Goal: Information Seeking & Learning: Learn about a topic

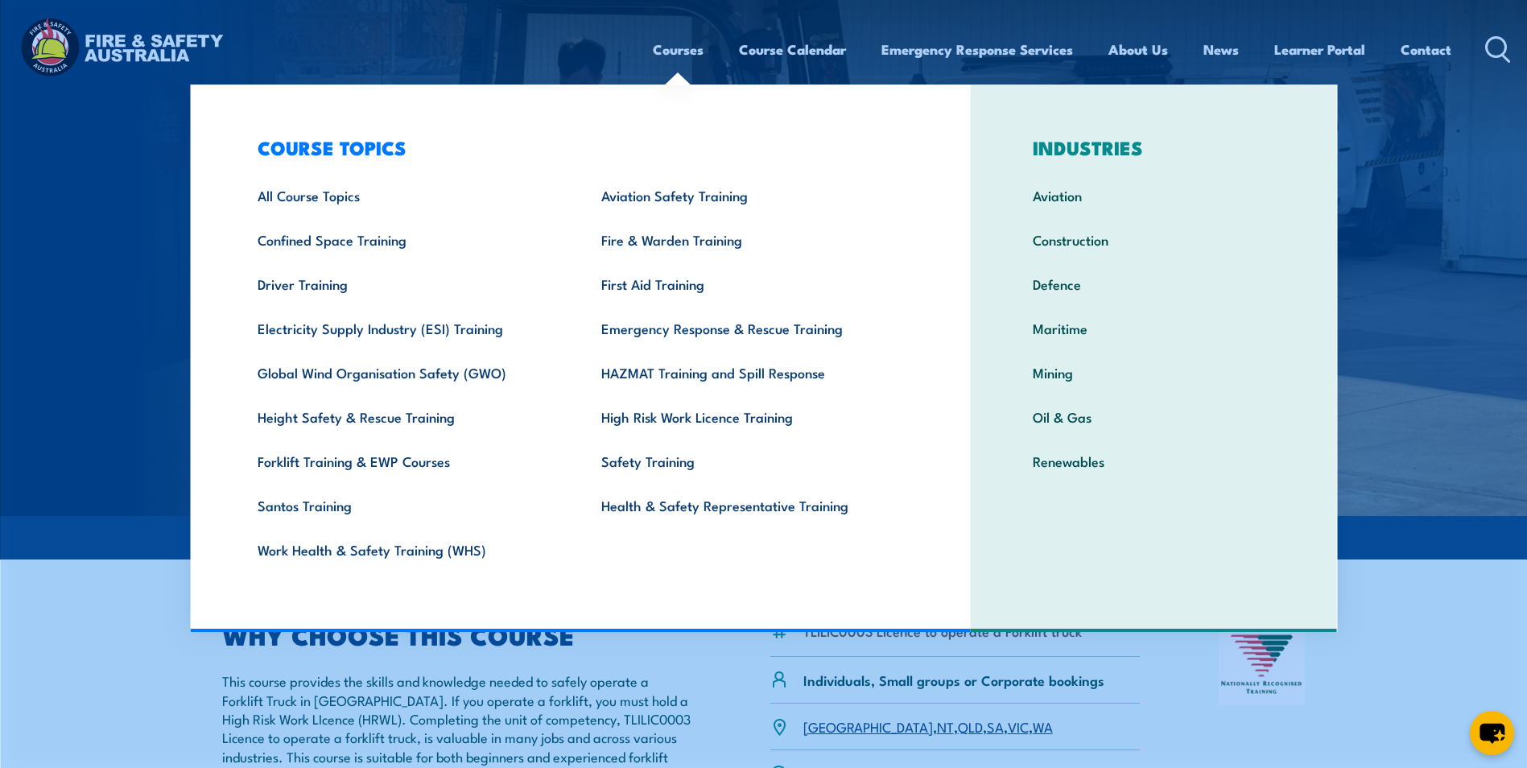
click at [653, 43] on link "Courses" at bounding box center [678, 49] width 51 height 43
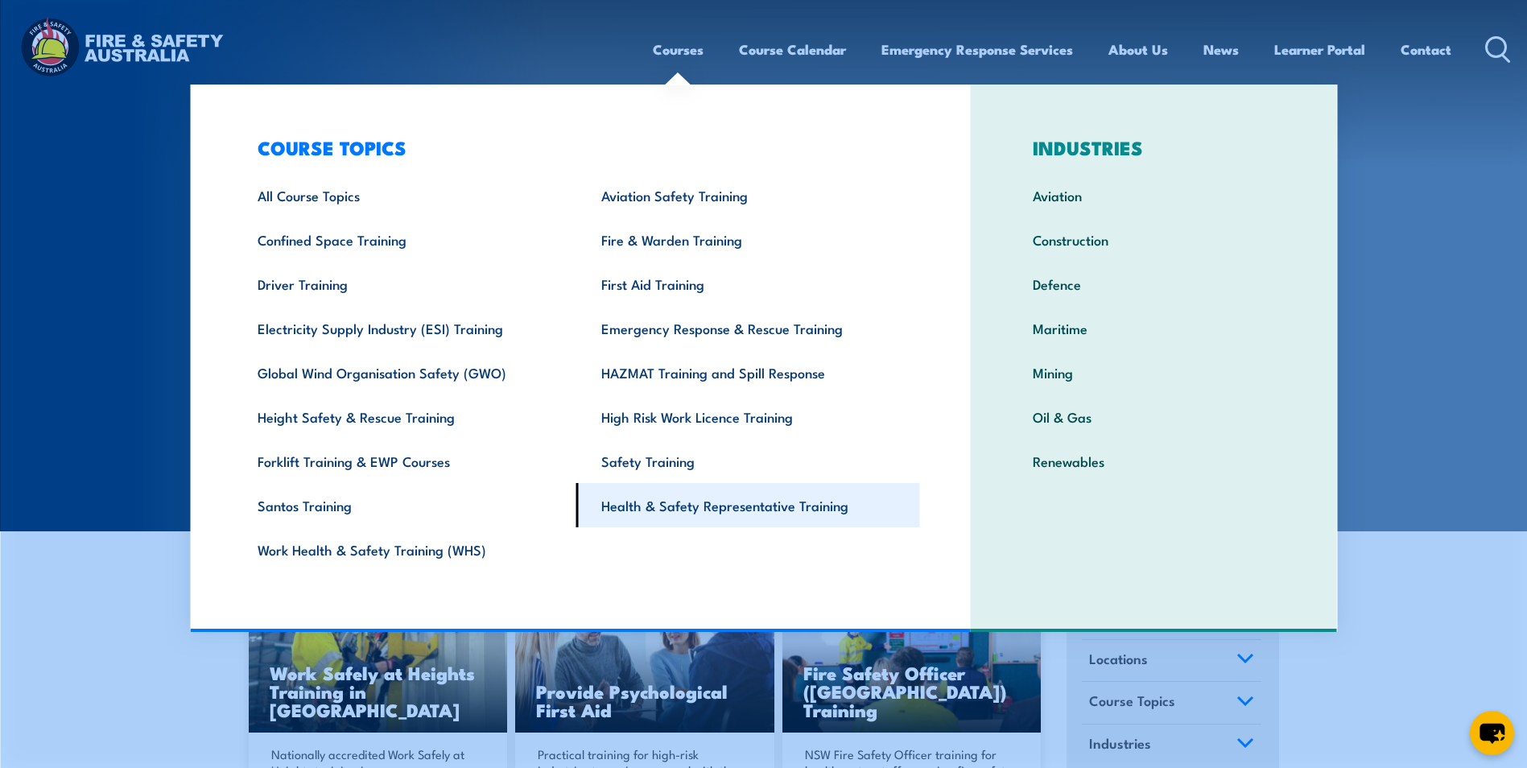
click at [667, 505] on link "Health & Safety Representative Training" at bounding box center [748, 505] width 344 height 44
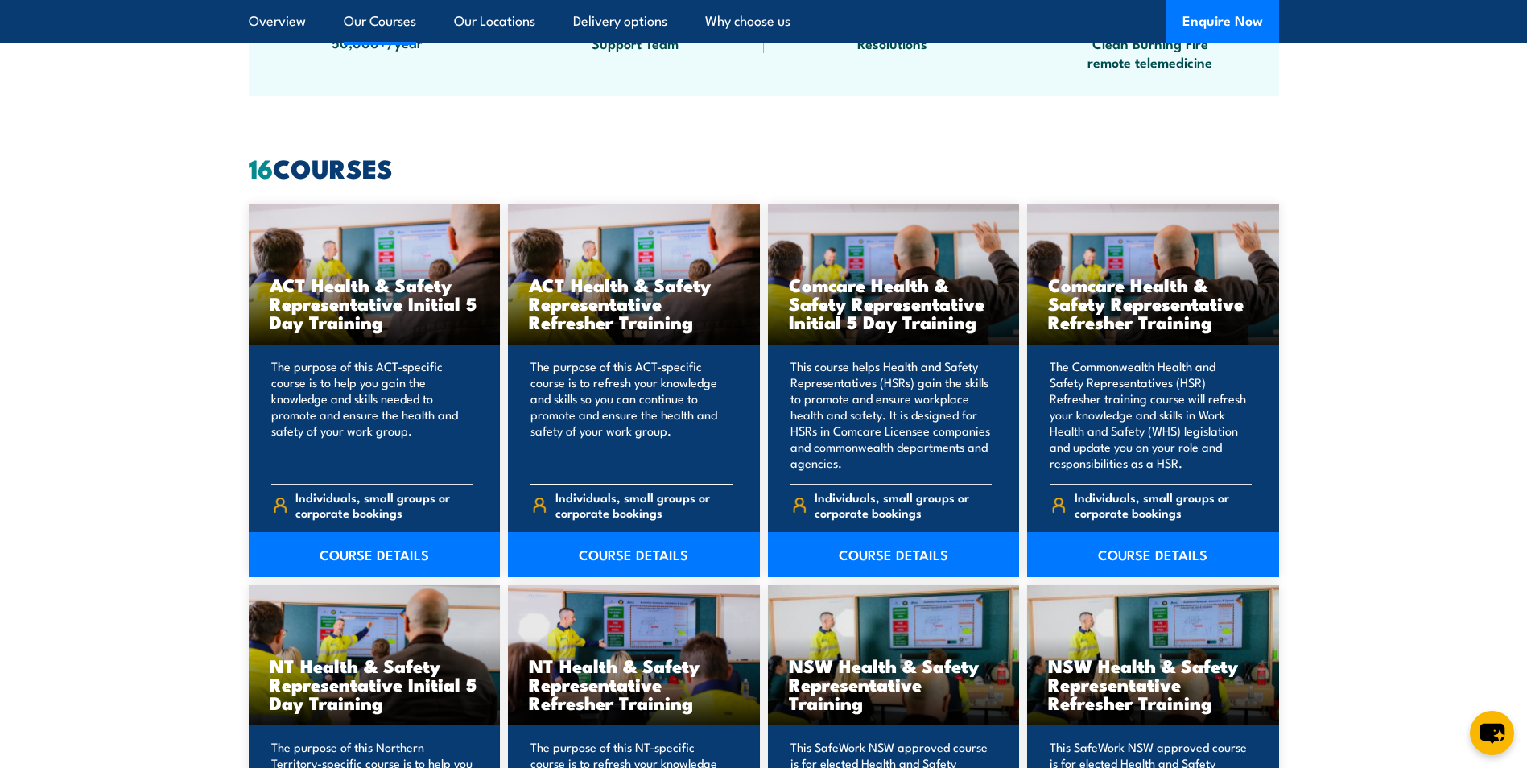
scroll to position [1448, 0]
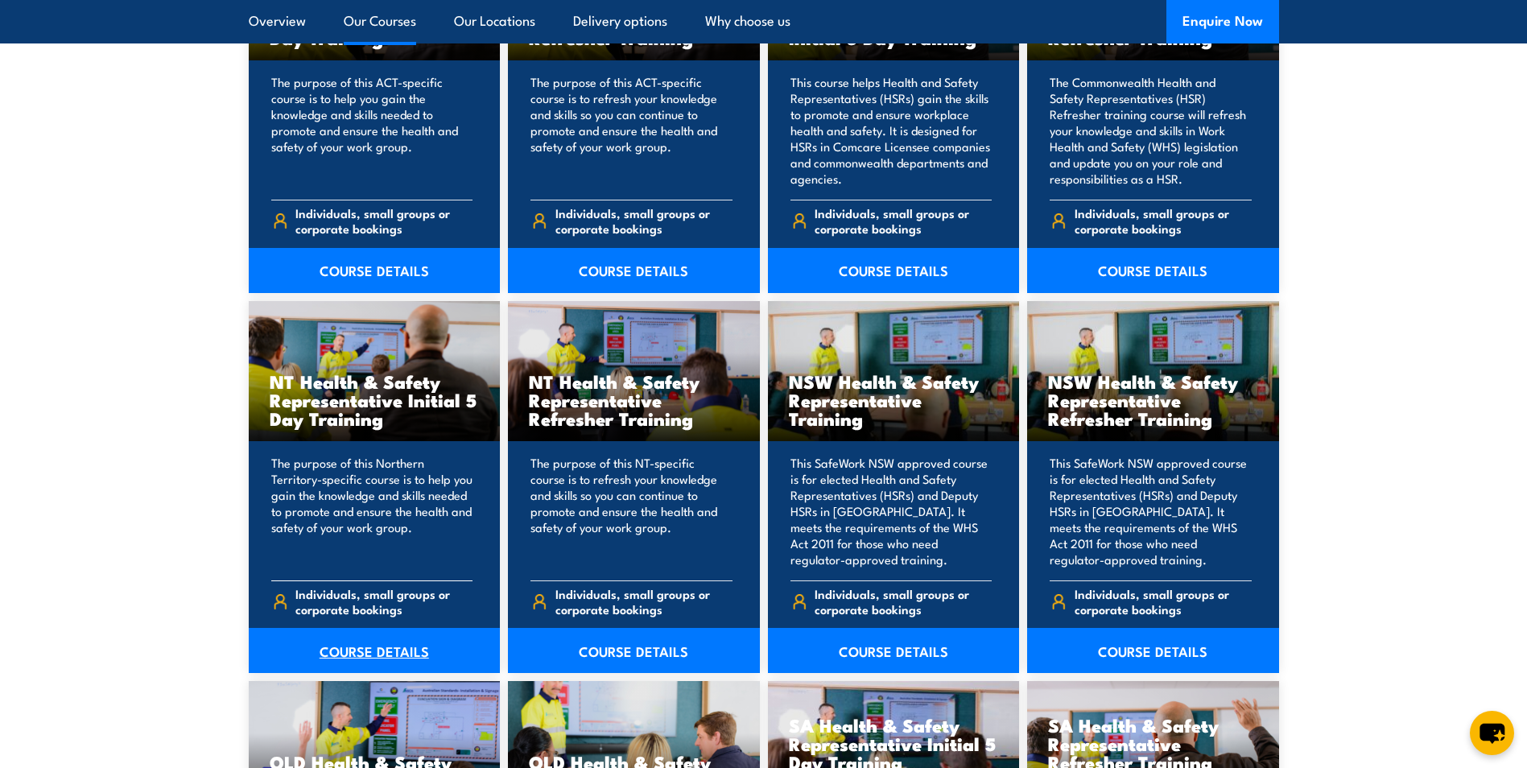
click at [348, 649] on link "COURSE DETAILS" at bounding box center [375, 650] width 252 height 45
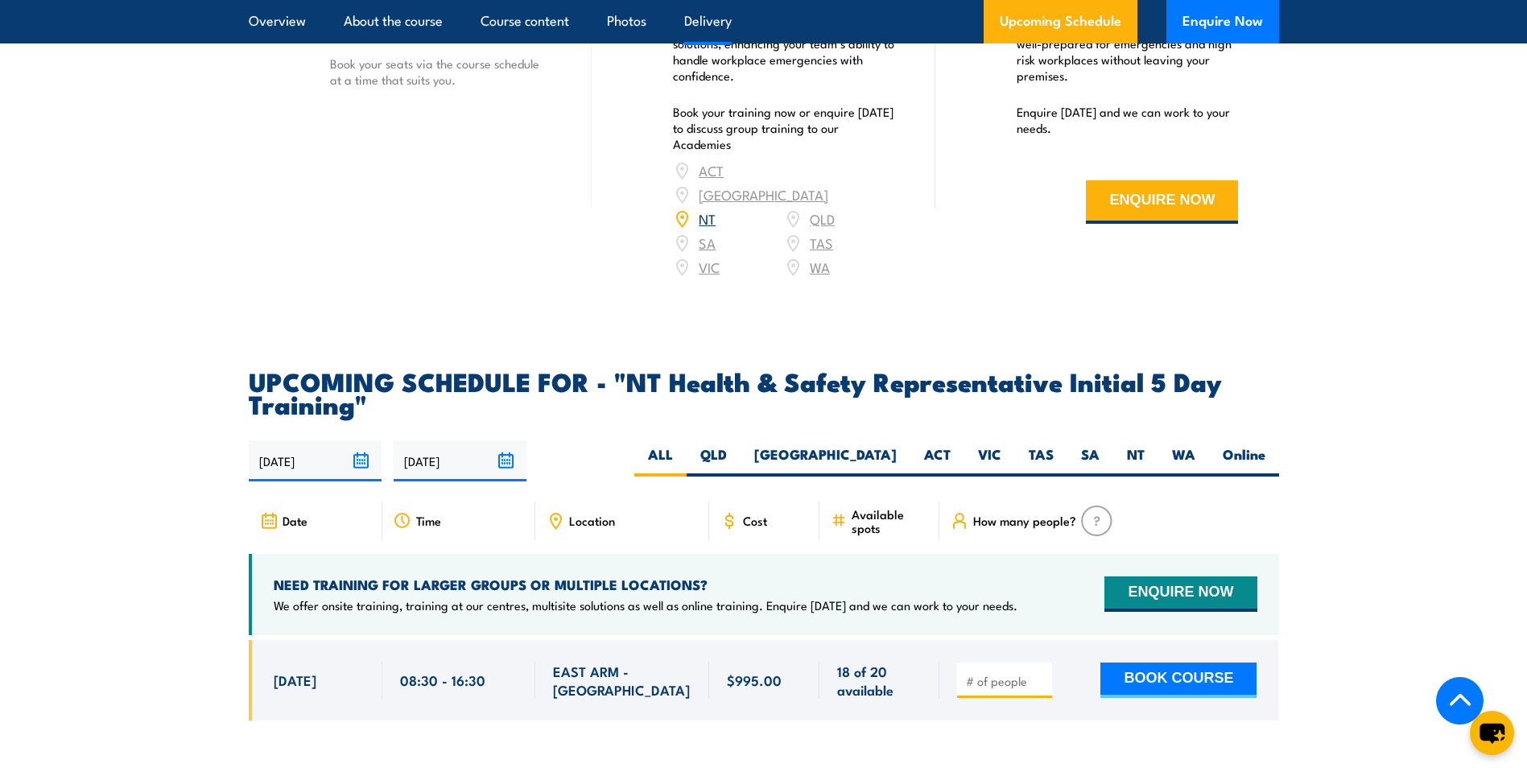
scroll to position [1931, 0]
